Goal: Task Accomplishment & Management: Use online tool/utility

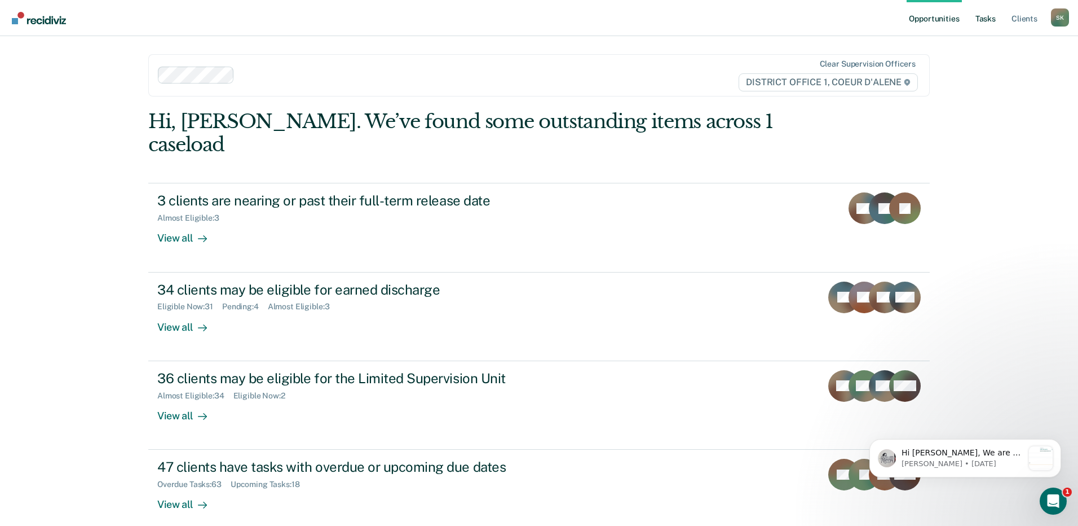
click at [988, 15] on link "Tasks" at bounding box center [985, 18] width 25 height 36
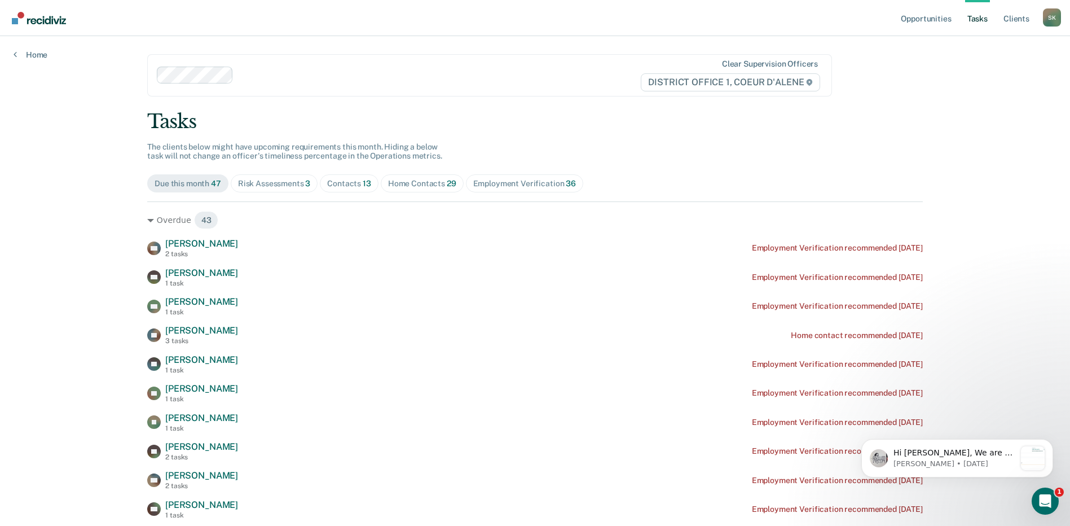
click at [347, 186] on div "Contacts 13" at bounding box center [349, 184] width 44 height 10
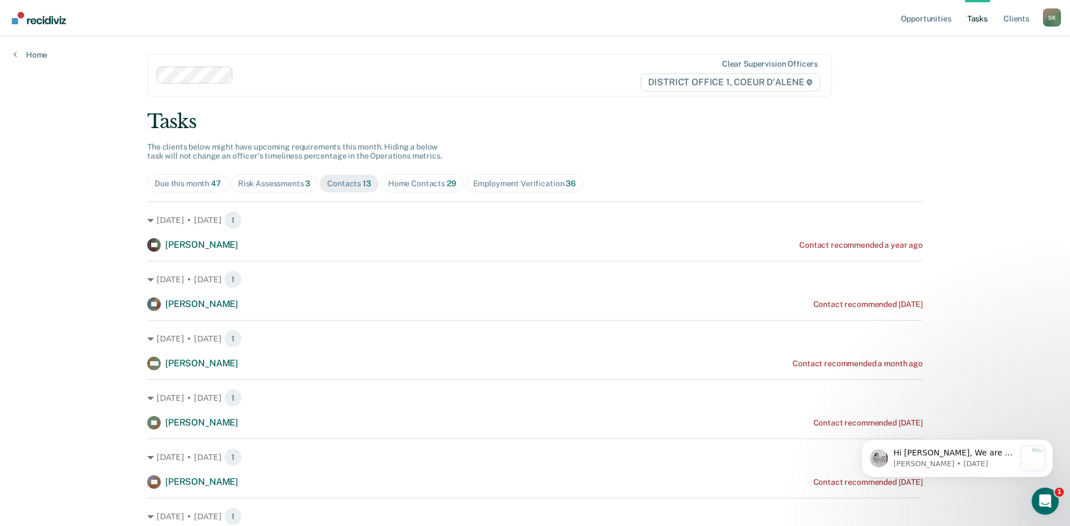
click at [449, 179] on span "29" at bounding box center [452, 183] width 10 height 9
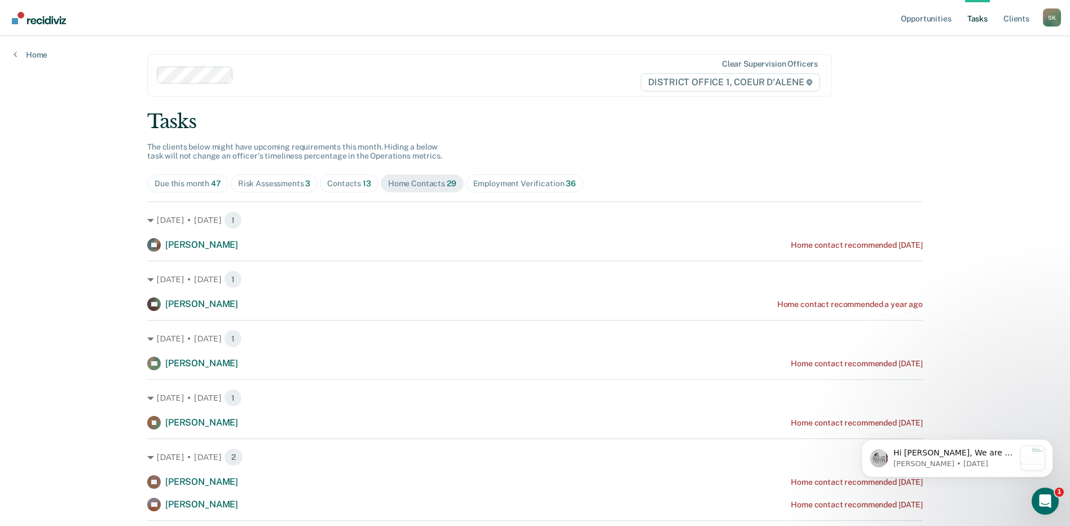
click at [338, 184] on div "Contacts 13" at bounding box center [349, 184] width 44 height 10
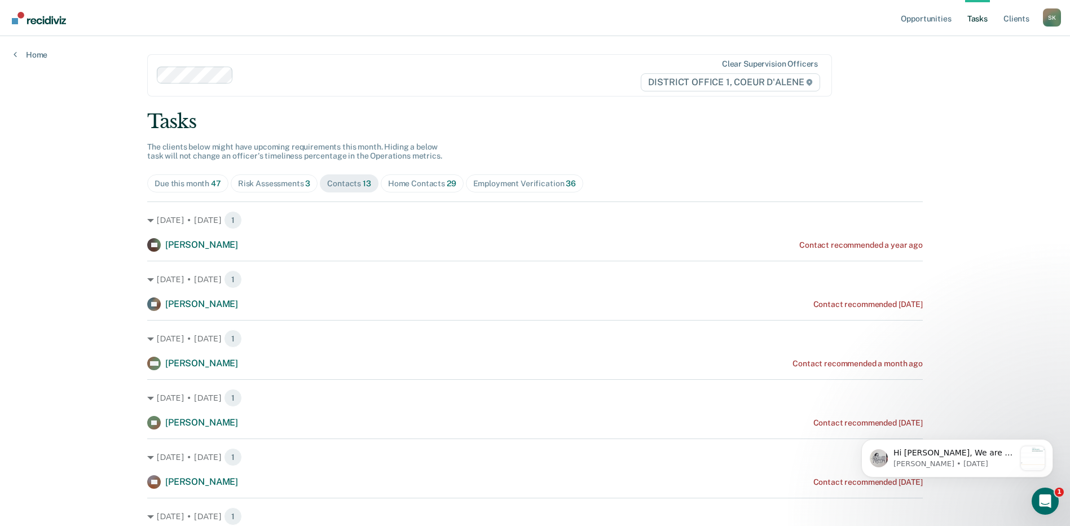
click at [273, 179] on div "Risk Assessments 3" at bounding box center [274, 184] width 73 height 10
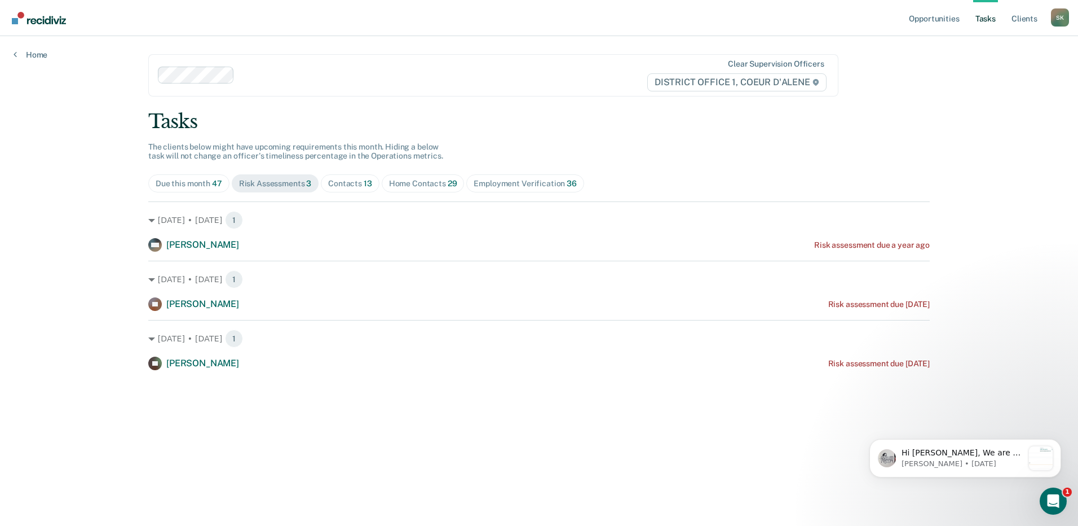
click at [505, 186] on div "Employment Verification 36" at bounding box center [525, 184] width 103 height 10
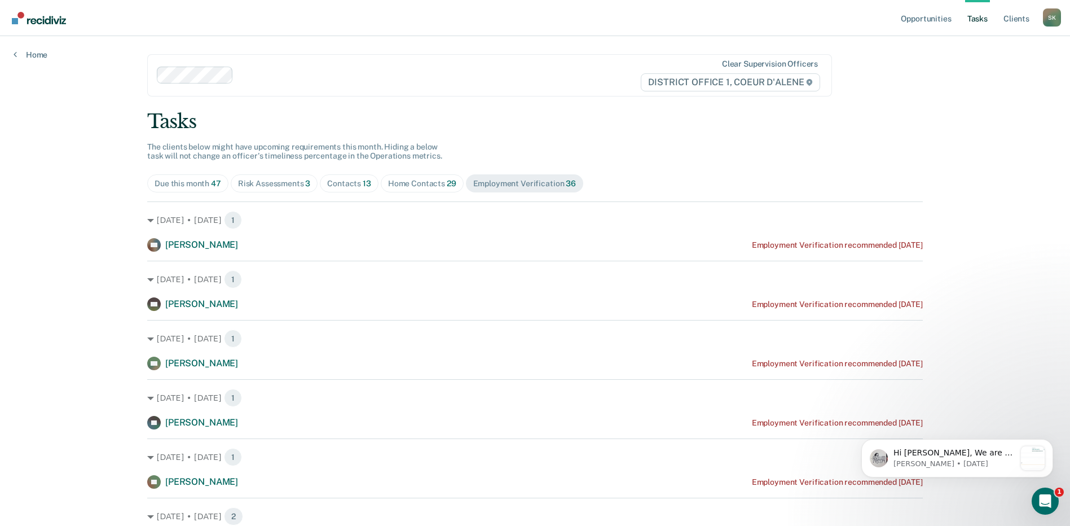
click at [402, 183] on div "Home Contacts 29" at bounding box center [422, 184] width 68 height 10
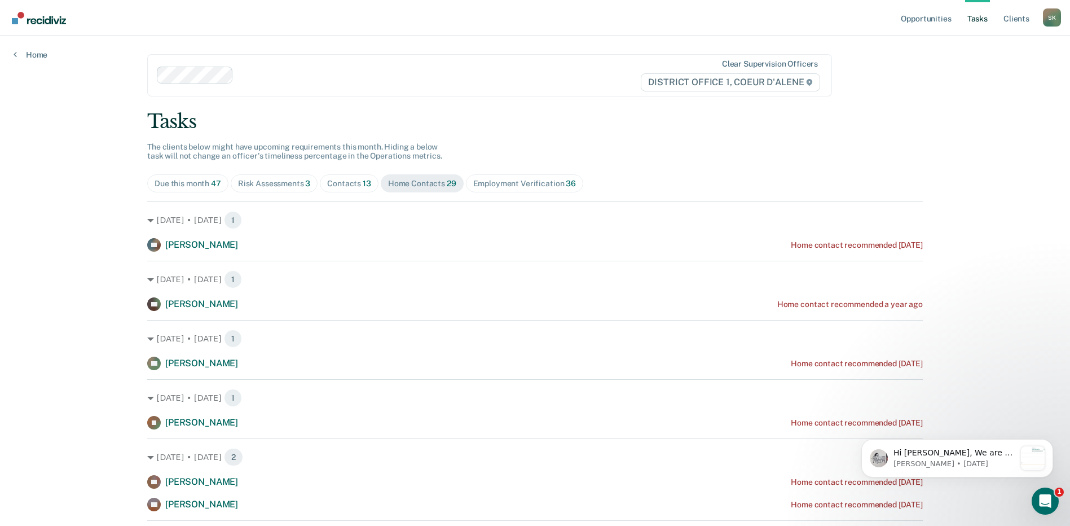
click at [353, 185] on div "Contacts 13" at bounding box center [349, 184] width 44 height 10
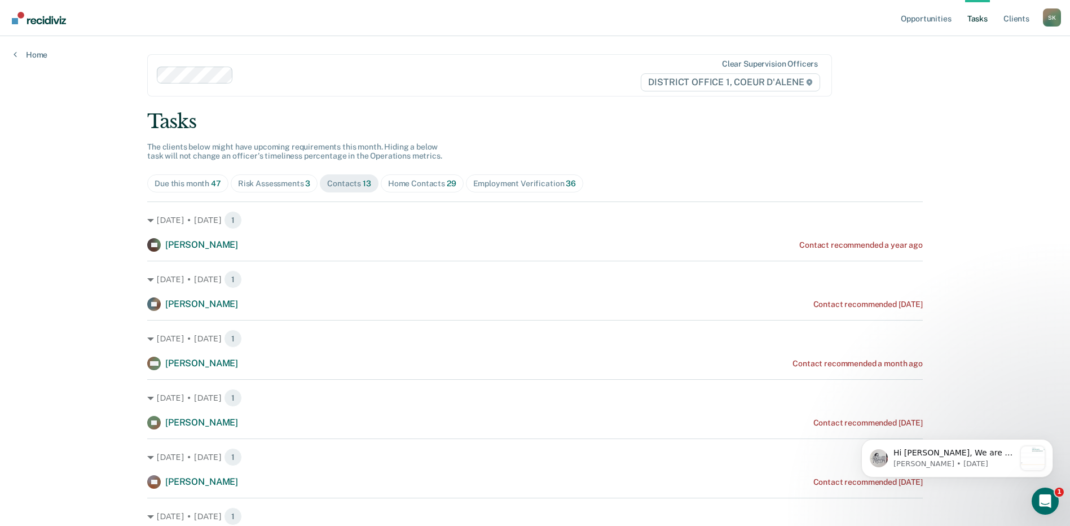
click at [478, 185] on div "Employment Verification 36" at bounding box center [524, 184] width 103 height 10
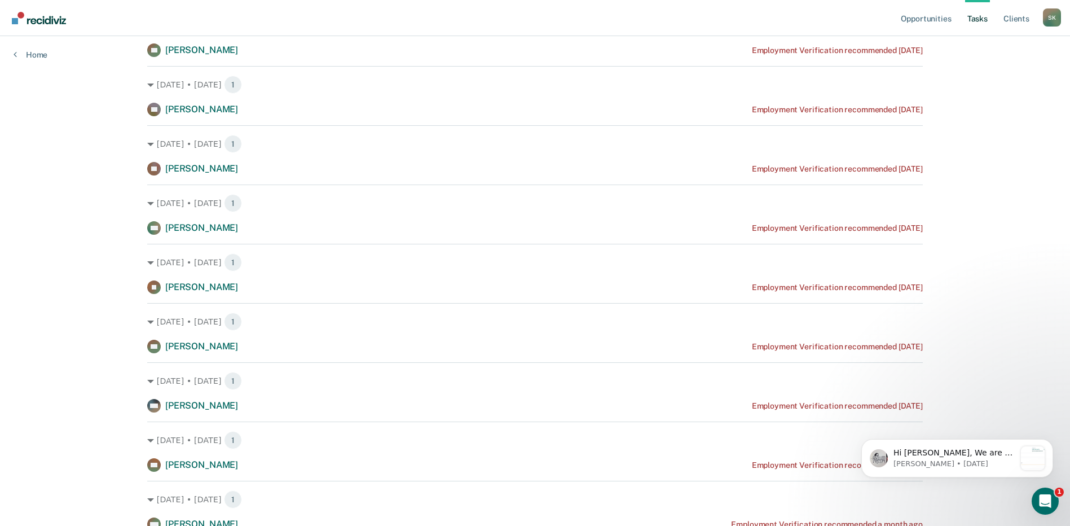
scroll to position [1522, 0]
